Goal: Use online tool/utility: Utilize a website feature to perform a specific function

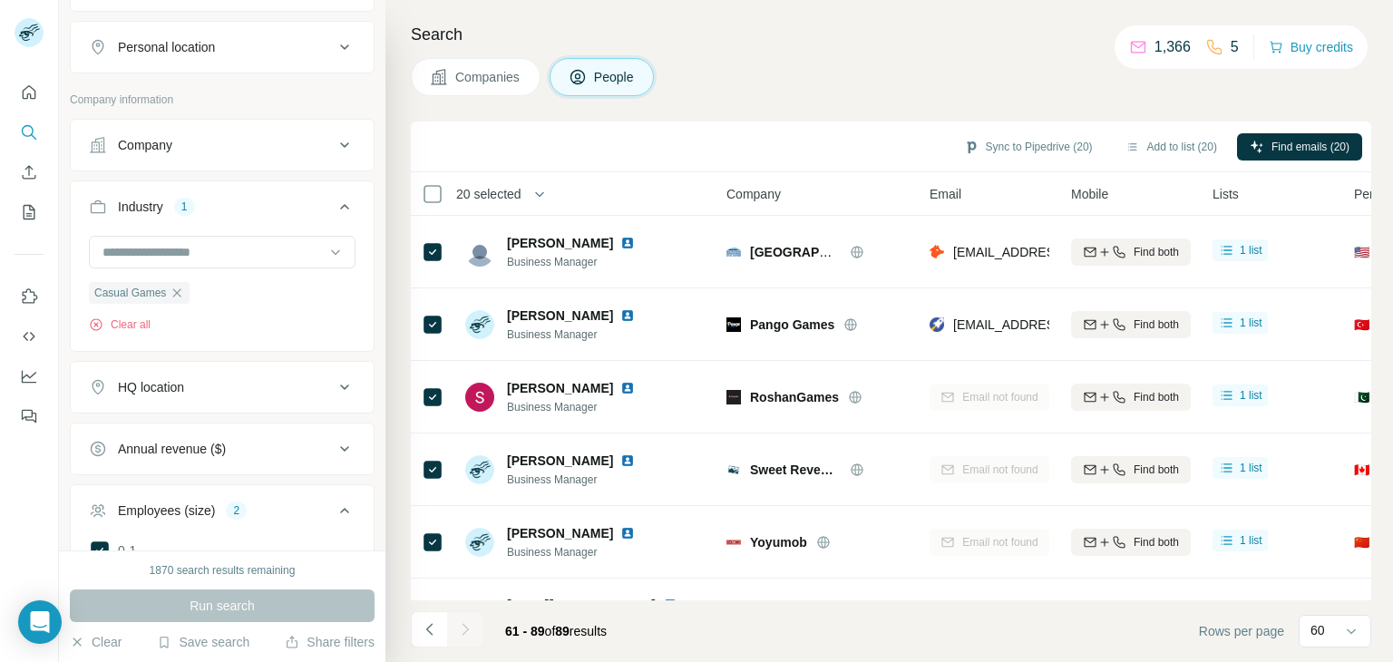
scroll to position [424, 0]
click at [181, 294] on icon "button" at bounding box center [177, 296] width 15 height 15
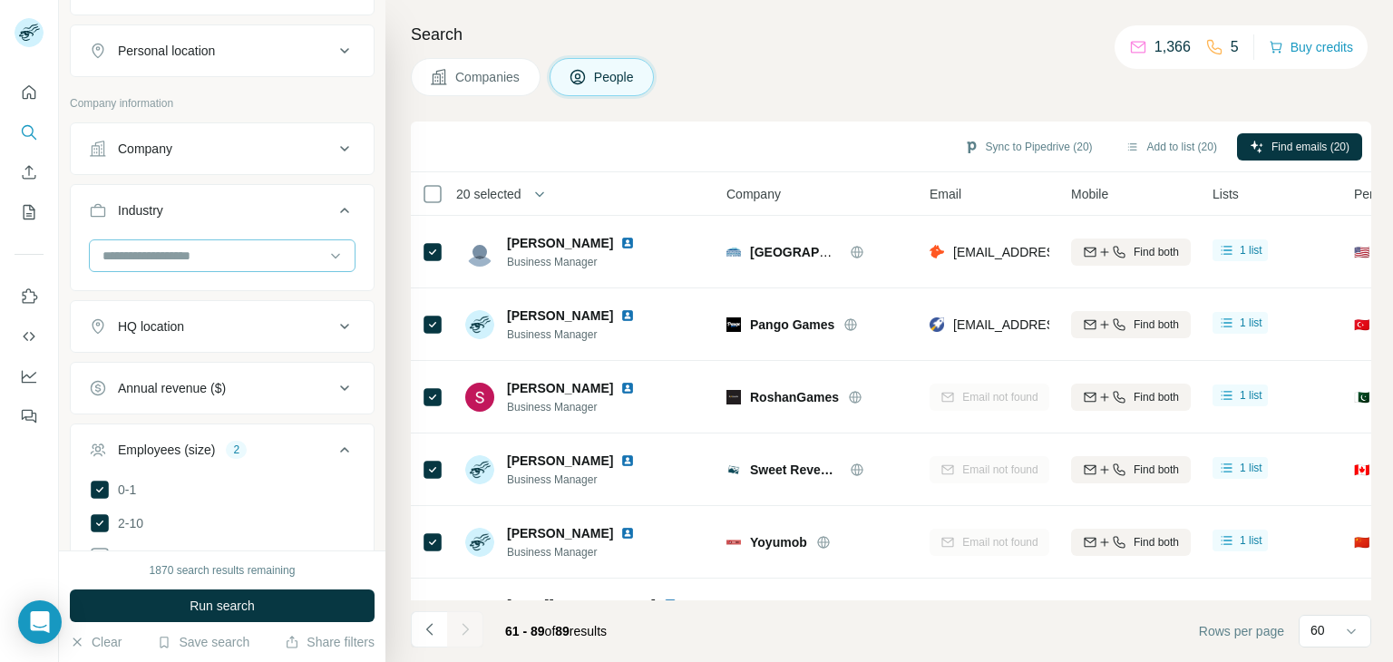
click at [203, 255] on input at bounding box center [213, 256] width 224 height 20
type input "*"
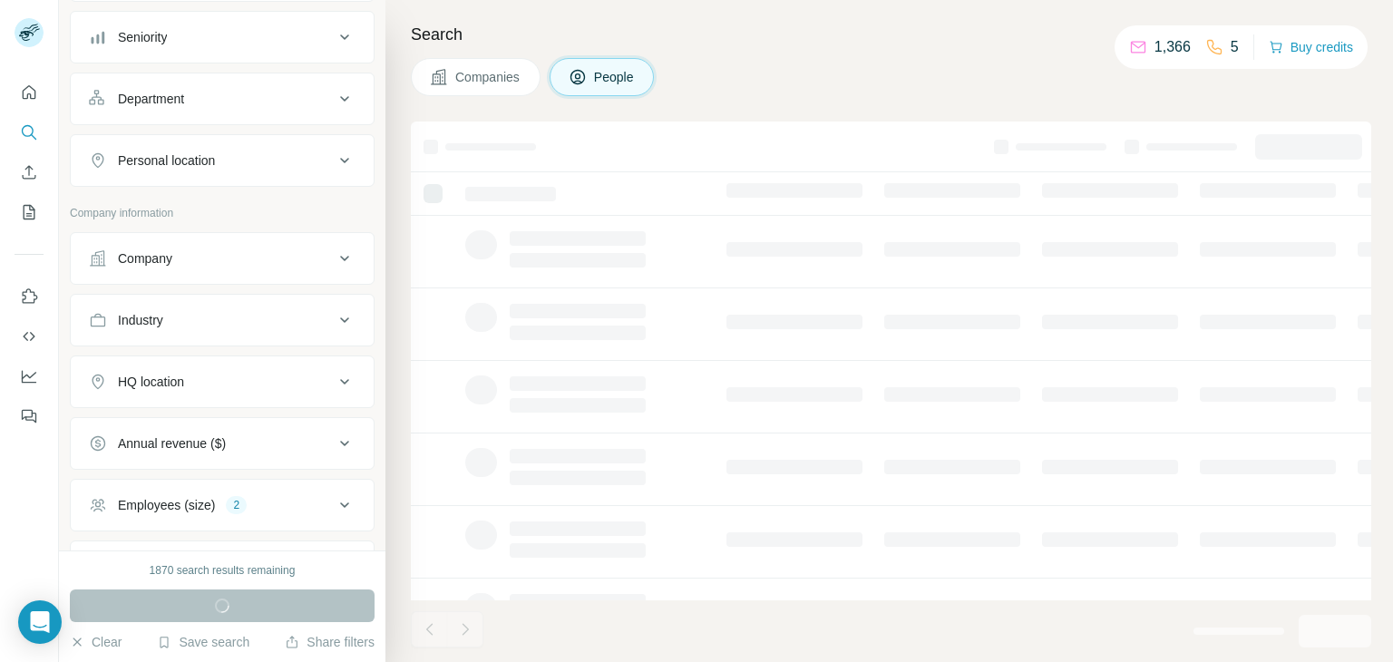
scroll to position [242, 0]
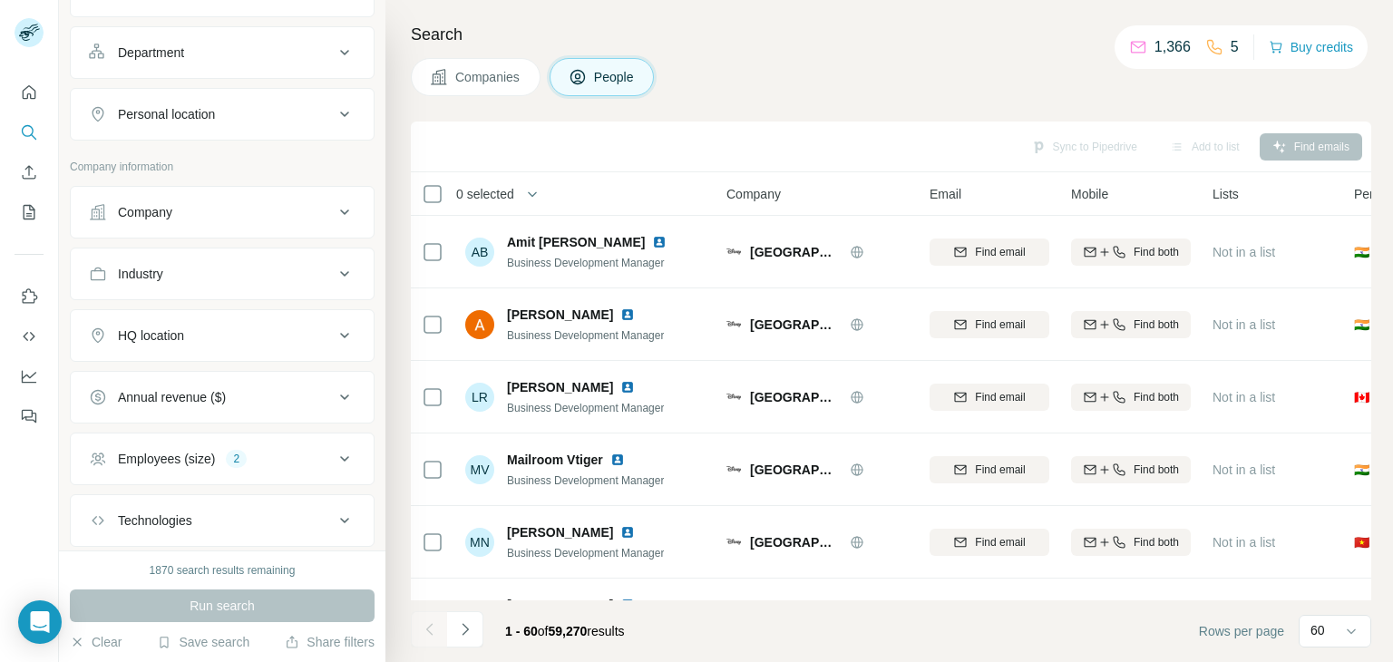
drag, startPoint x: 329, startPoint y: 275, endPoint x: 312, endPoint y: 298, distance: 29.2
click at [334, 275] on icon at bounding box center [345, 274] width 22 height 22
click at [221, 313] on input at bounding box center [213, 319] width 224 height 20
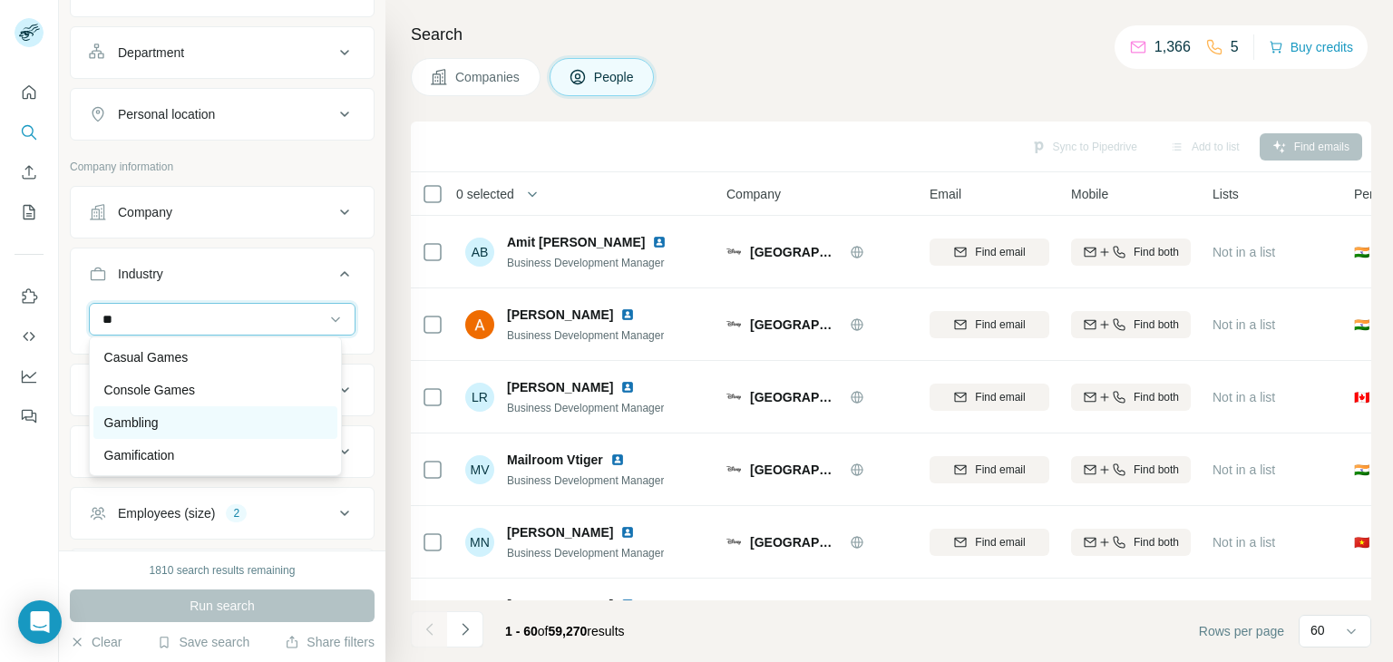
type input "**"
click at [182, 419] on div "Gambling" at bounding box center [215, 423] width 222 height 18
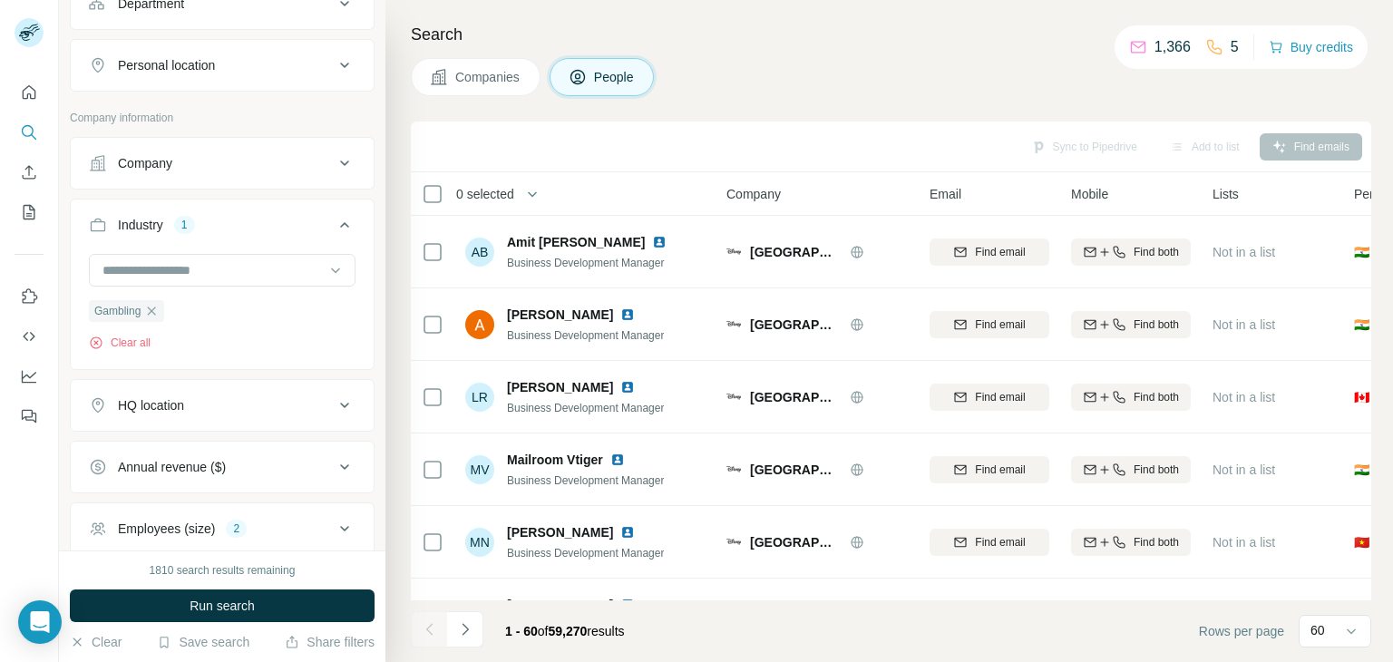
scroll to position [424, 0]
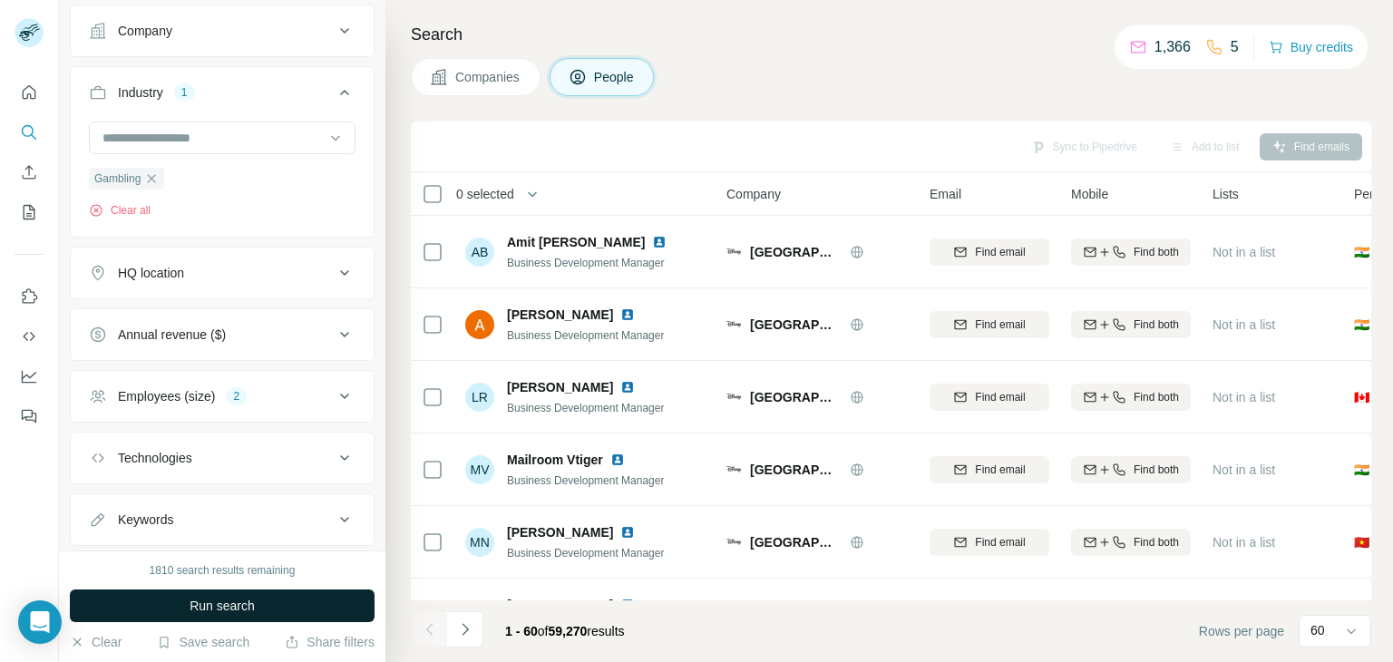
click at [200, 604] on span "Run search" at bounding box center [222, 606] width 65 height 18
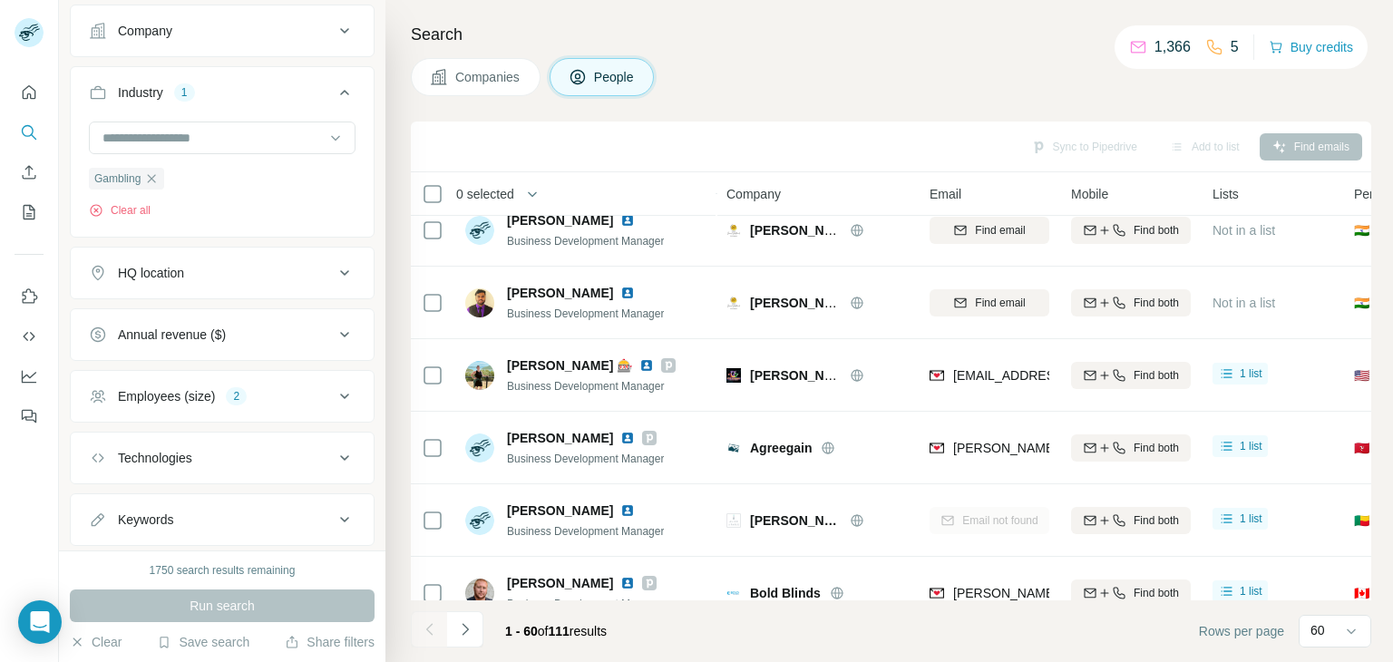
scroll to position [0, 0]
